Goal: Task Accomplishment & Management: Manage account settings

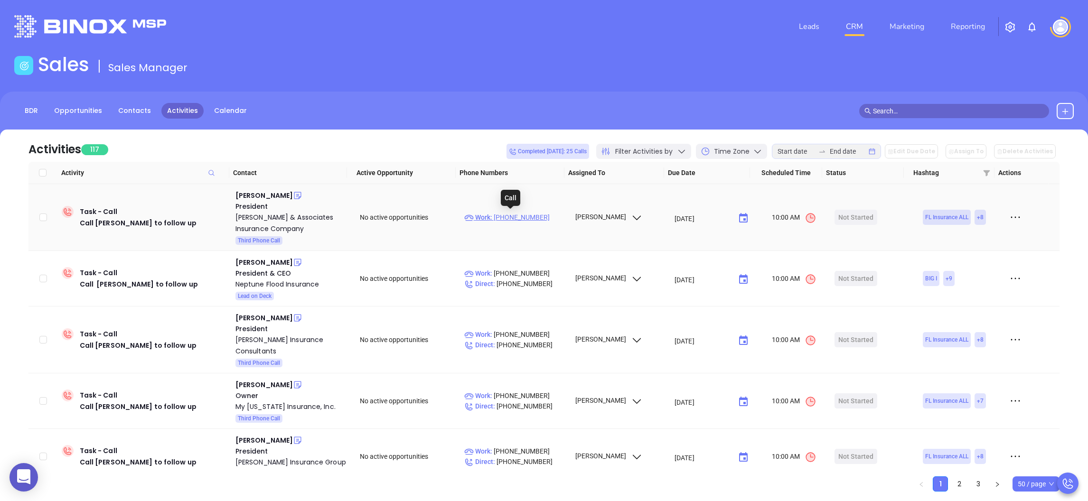
click at [512, 218] on p "Work : [PHONE_NUMBER]" at bounding box center [515, 217] width 102 height 10
type input "[PHONE_NUMBER]"
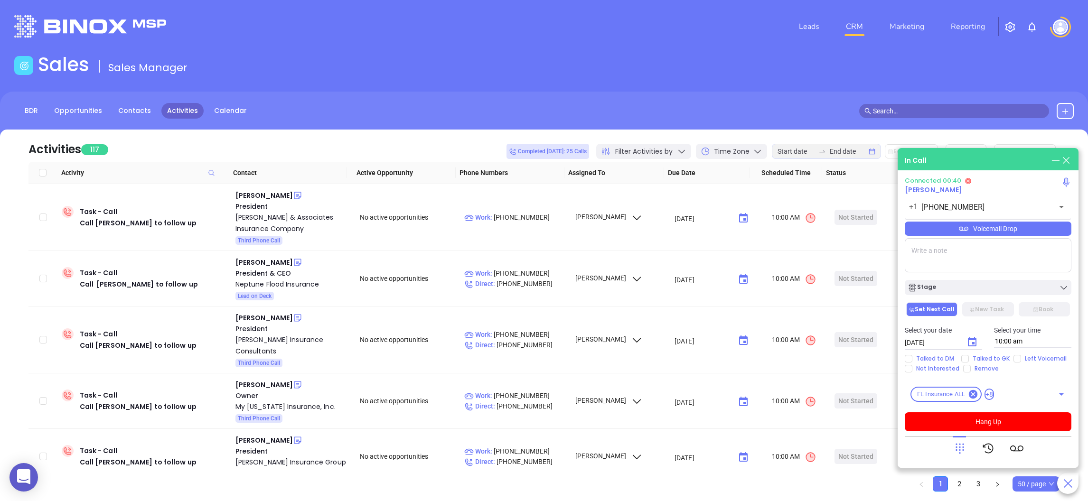
click at [963, 252] on textarea at bounding box center [988, 255] width 167 height 34
click at [964, 258] on textarea at bounding box center [988, 255] width 167 height 34
click at [953, 255] on textarea at bounding box center [988, 255] width 167 height 34
click at [955, 261] on textarea at bounding box center [988, 255] width 167 height 34
click at [987, 418] on button "Hang Up" at bounding box center [988, 421] width 167 height 19
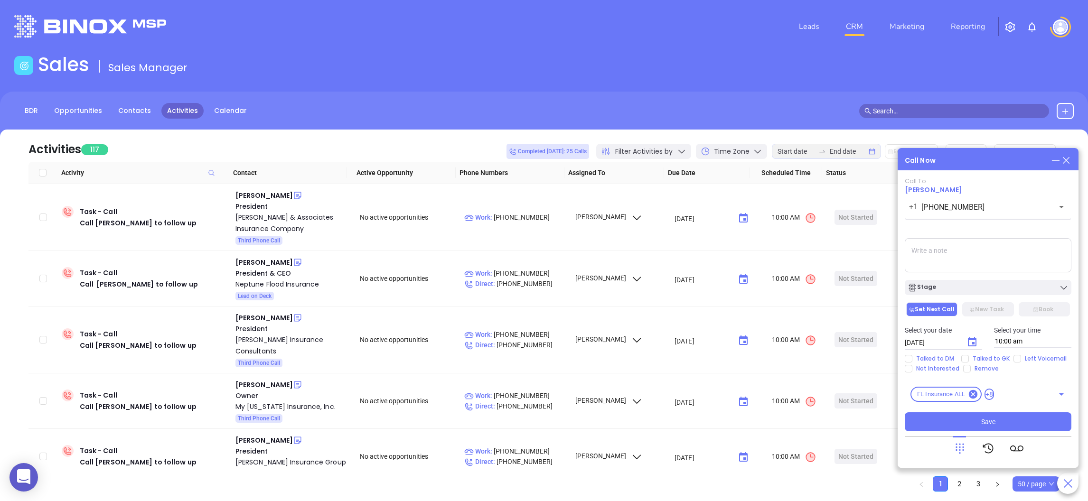
click at [979, 250] on textarea at bounding box center [988, 255] width 167 height 34
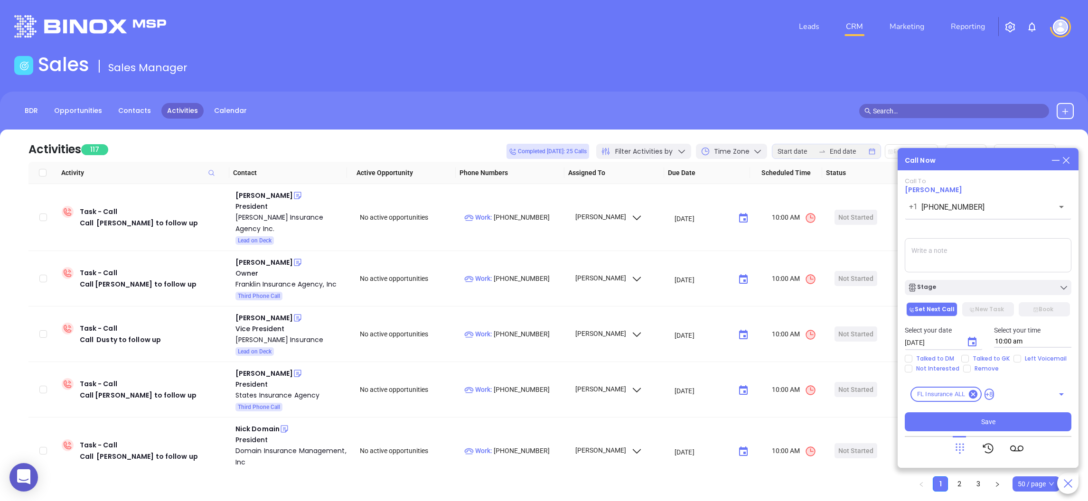
click at [933, 251] on textarea at bounding box center [988, 255] width 167 height 34
click at [960, 256] on textarea at bounding box center [988, 255] width 167 height 34
type textarea "left message with GK"
click at [955, 281] on button "Stage" at bounding box center [988, 287] width 167 height 15
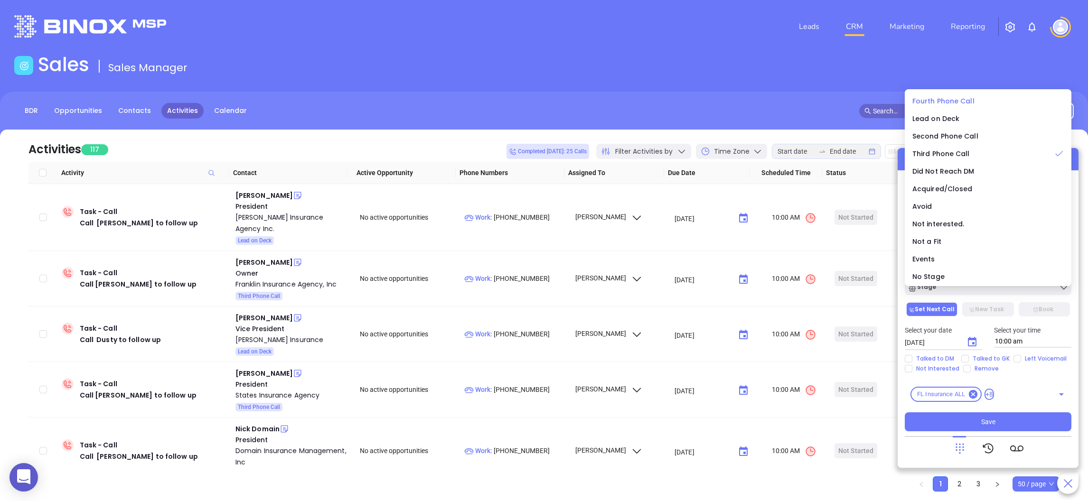
click at [940, 97] on span "Fourth Phone Call" at bounding box center [943, 100] width 62 height 9
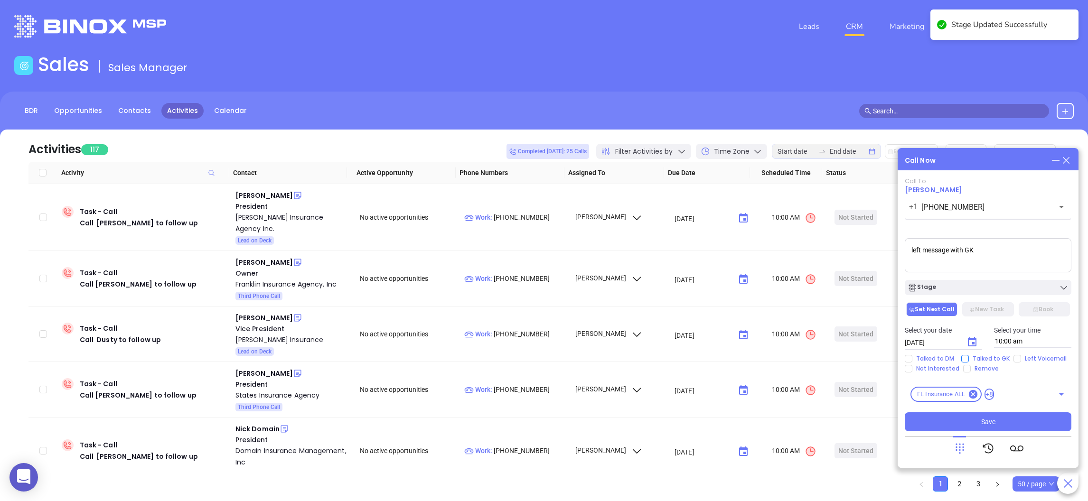
click at [966, 355] on input "Talked to GK" at bounding box center [965, 359] width 8 height 8
checkbox input "true"
click at [970, 341] on icon "Choose date, selected date is Aug 12, 2025" at bounding box center [971, 341] width 11 height 11
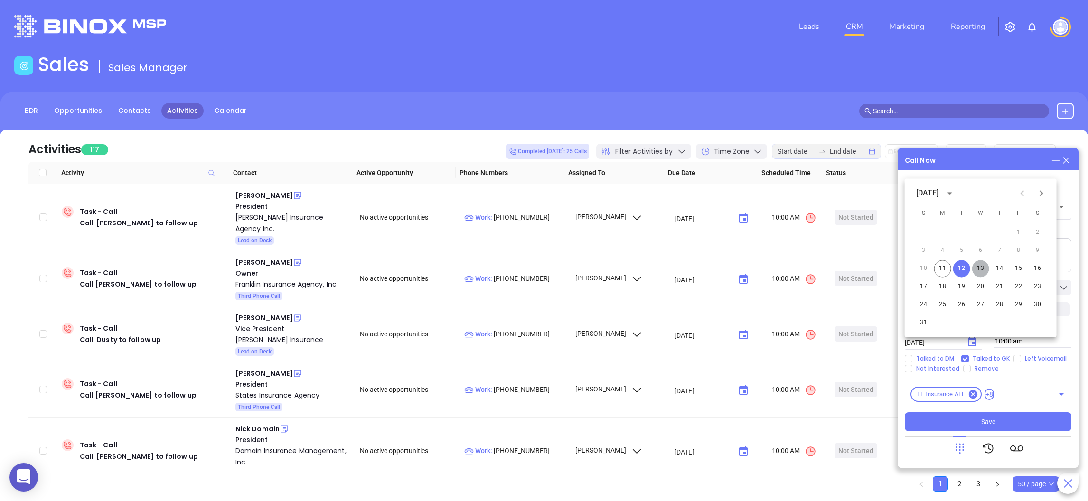
click at [981, 267] on button "13" at bounding box center [980, 268] width 17 height 17
type input "[DATE]"
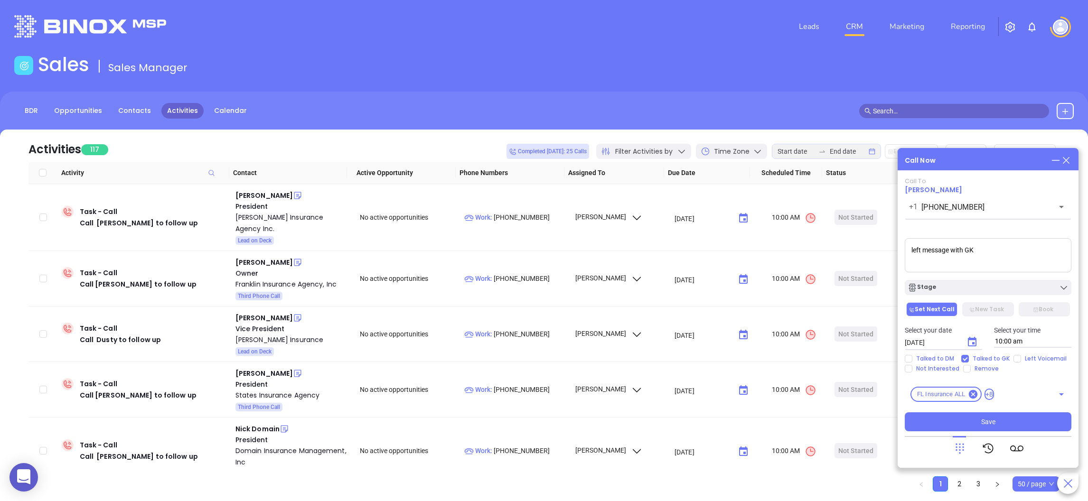
click at [983, 411] on div "Call To [PERSON_NAME] [PHONE_NUMBER] ​ Voicemail Drop left message with GK Stag…" at bounding box center [988, 304] width 167 height 254
click at [981, 418] on span "Save" at bounding box center [988, 422] width 14 height 10
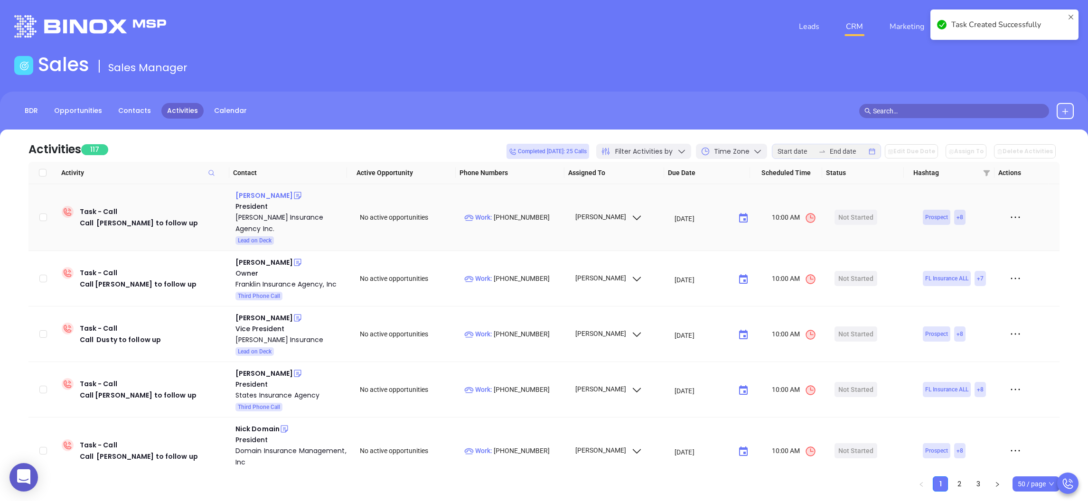
click at [261, 193] on div "[PERSON_NAME]" at bounding box center [263, 195] width 57 height 11
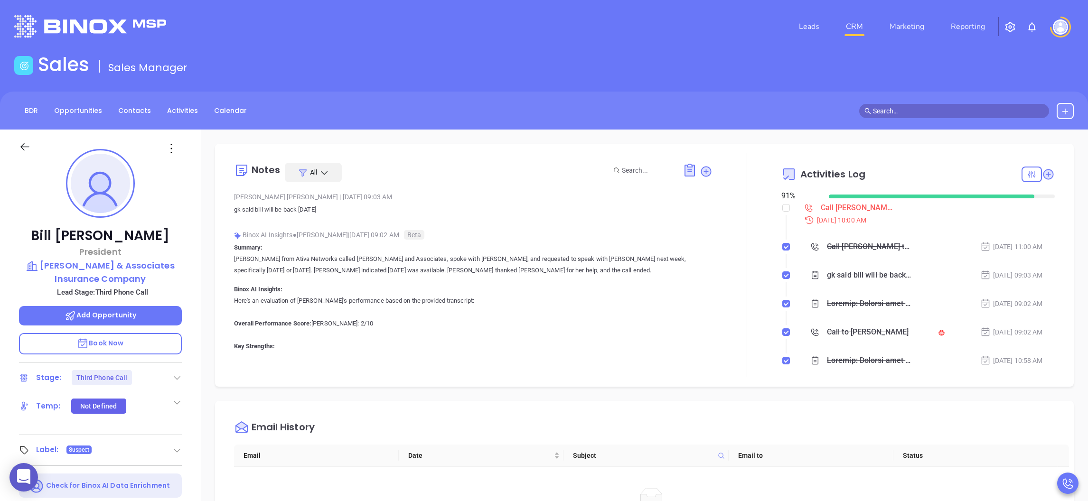
scroll to position [142, 0]
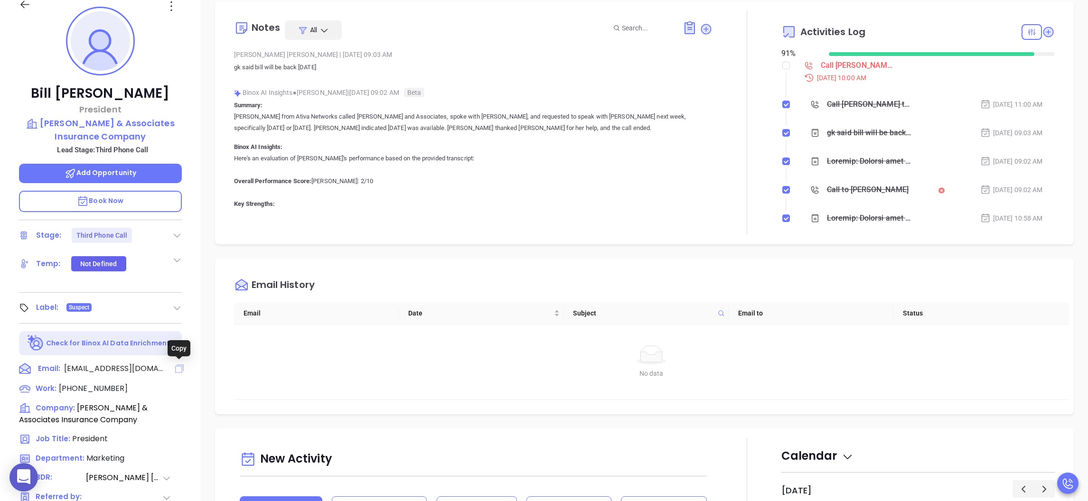
click at [179, 364] on icon at bounding box center [179, 368] width 9 height 9
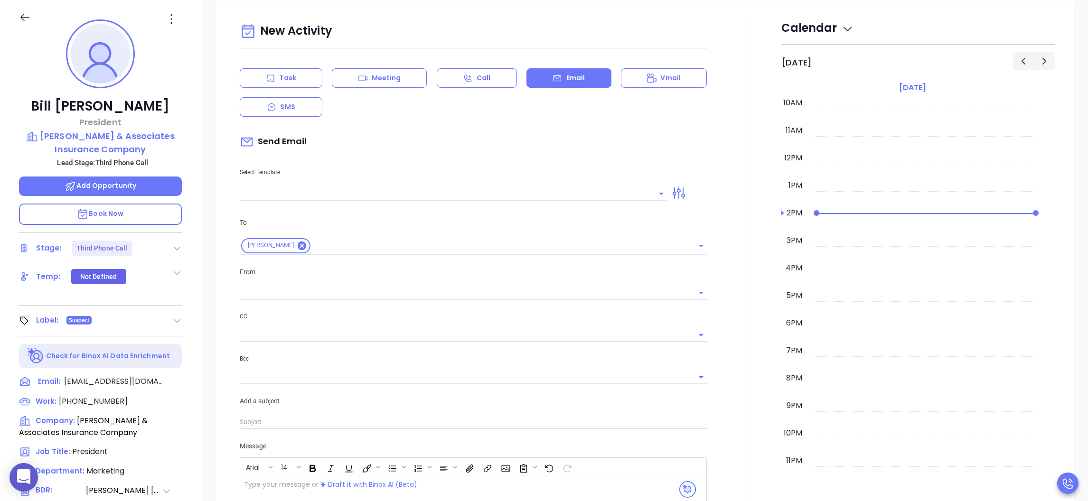
type input "[PERSON_NAME]"
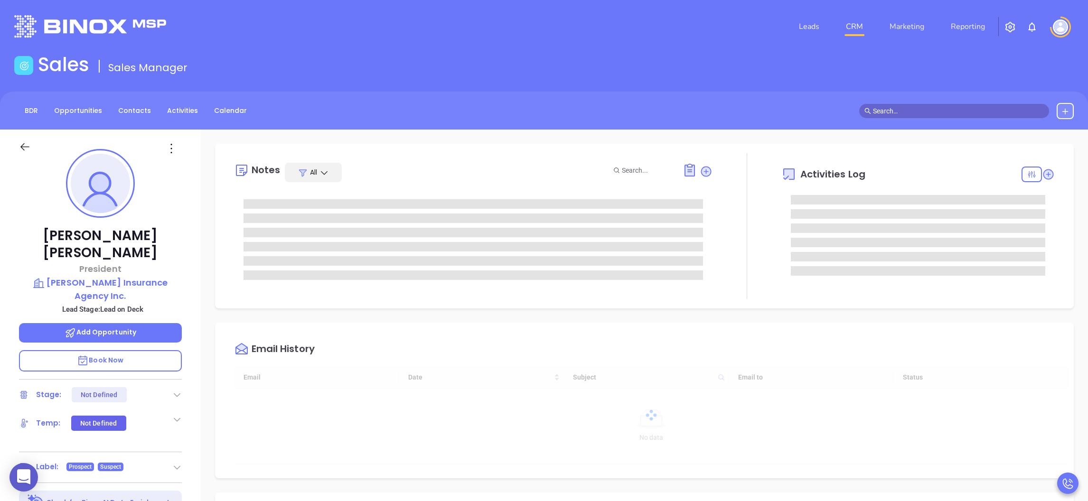
type input "[DATE]"
type input "[PERSON_NAME]"
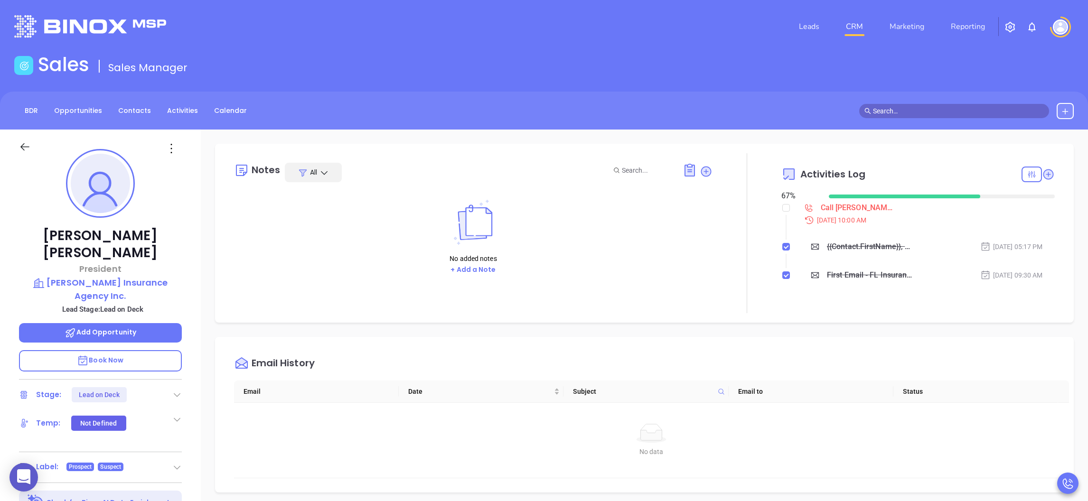
click at [432, 334] on div "Notes All No added notes + Add a Note Activities Log 67 % Call Josh to follow u…" at bounding box center [644, 462] width 887 height 664
drag, startPoint x: 439, startPoint y: 44, endPoint x: 435, endPoint y: 50, distance: 7.5
click at [439, 45] on header "Leads CRM Marketing Reporting Financial Leads Leads" at bounding box center [543, 26] width 1059 height 53
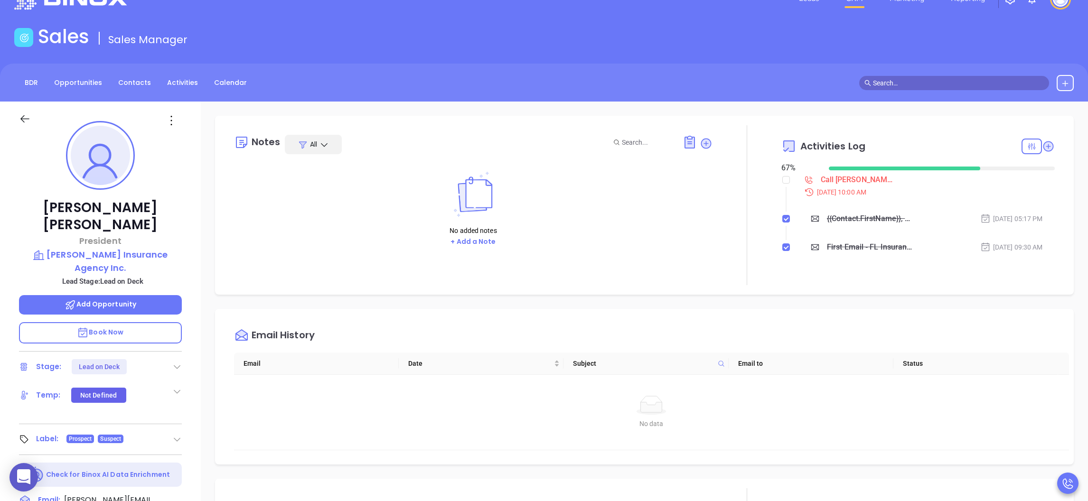
scroll to position [0, 0]
